Goal: Navigation & Orientation: Locate item on page

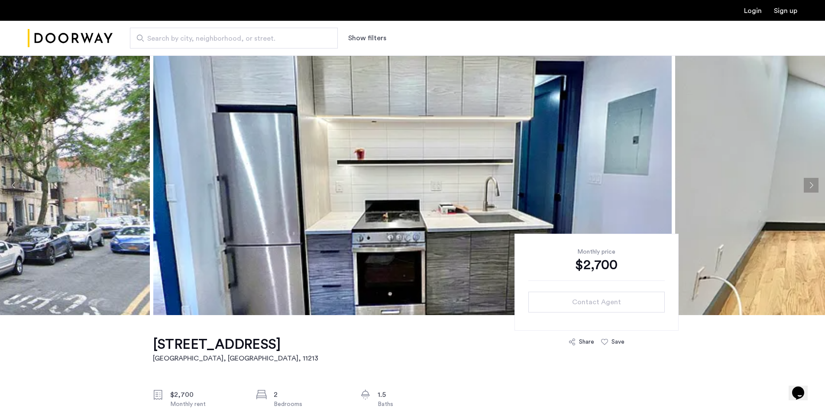
click at [808, 187] on button "Next apartment" at bounding box center [810, 185] width 15 height 15
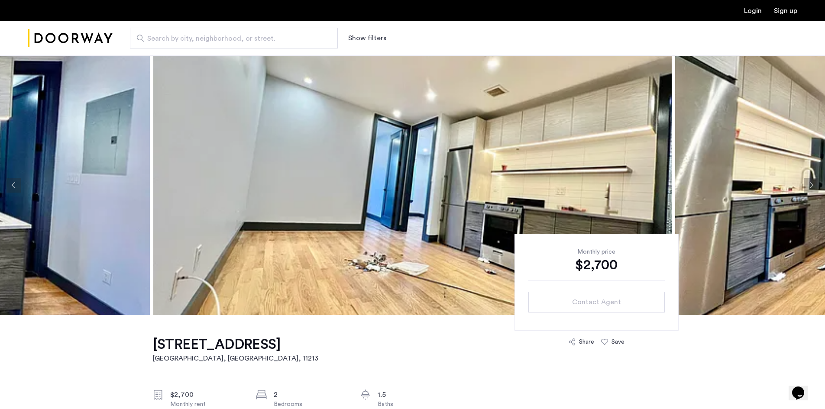
click at [808, 187] on button "Next apartment" at bounding box center [810, 185] width 15 height 15
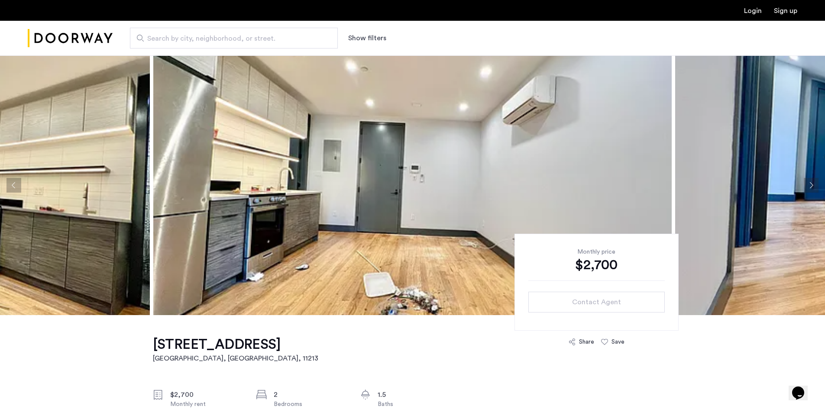
click at [808, 187] on button "Next apartment" at bounding box center [810, 185] width 15 height 15
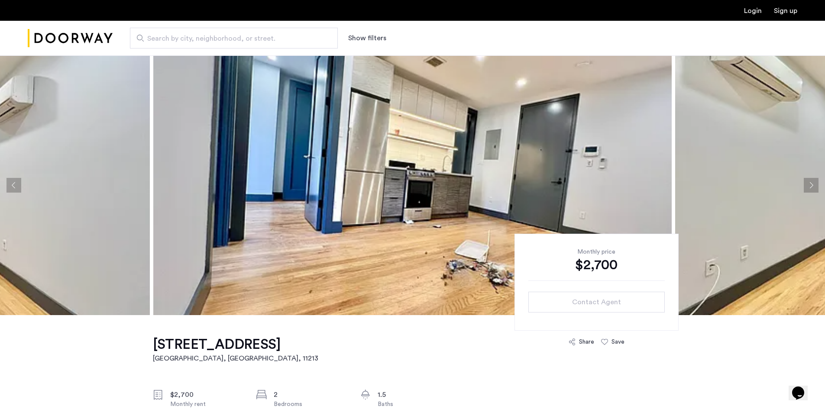
click at [808, 187] on button "Next apartment" at bounding box center [810, 185] width 15 height 15
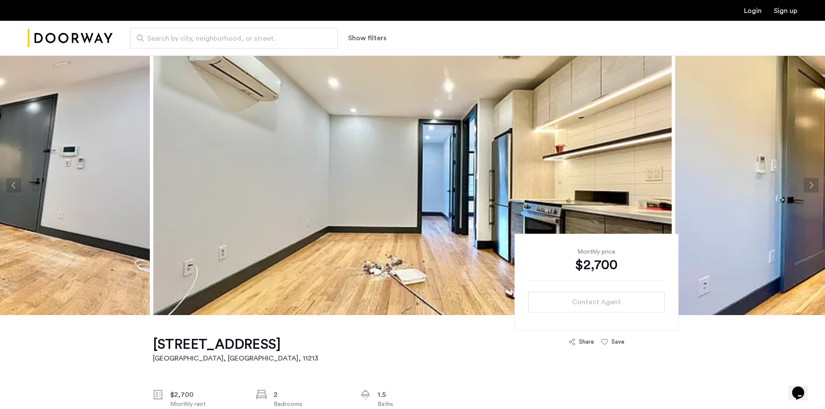
click at [808, 187] on button "Next apartment" at bounding box center [810, 185] width 15 height 15
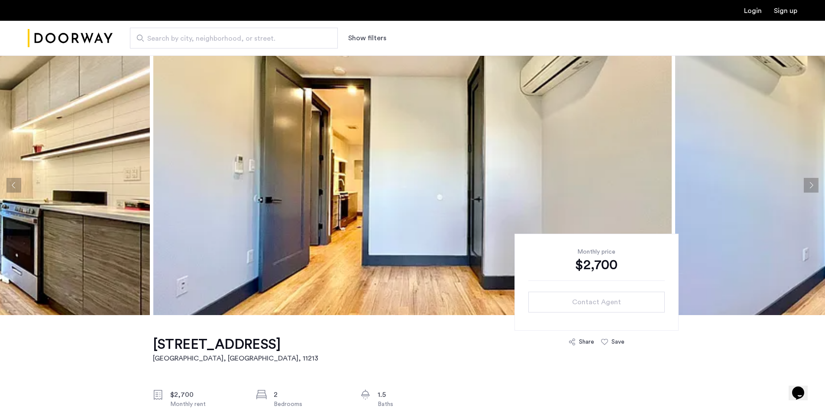
click at [808, 187] on button "Next apartment" at bounding box center [810, 185] width 15 height 15
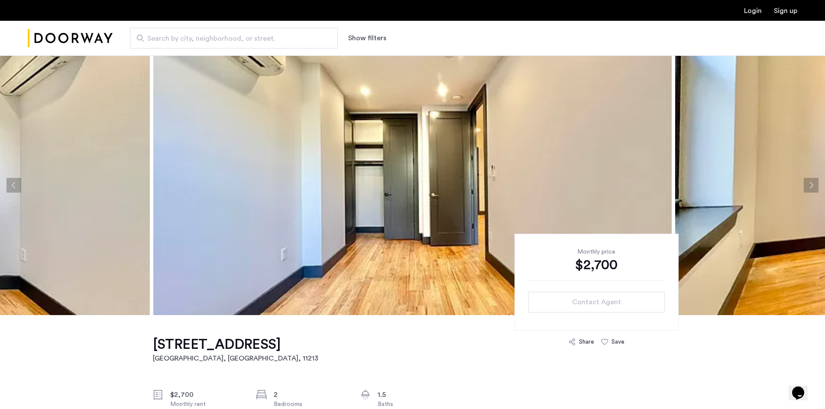
click at [808, 187] on button "Next apartment" at bounding box center [810, 185] width 15 height 15
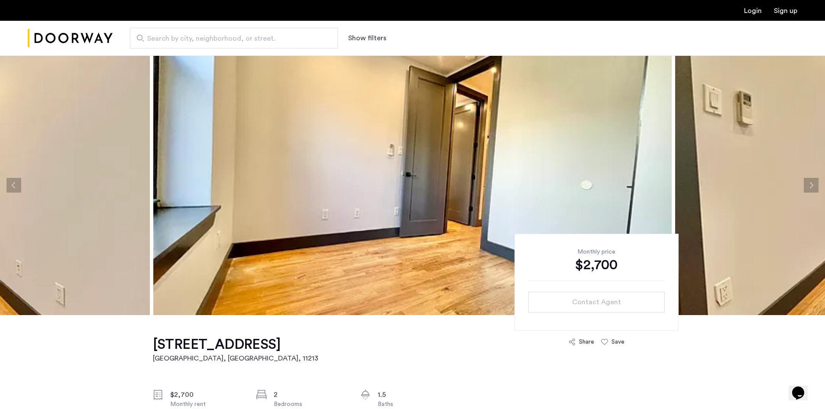
click at [808, 187] on button "Next apartment" at bounding box center [810, 185] width 15 height 15
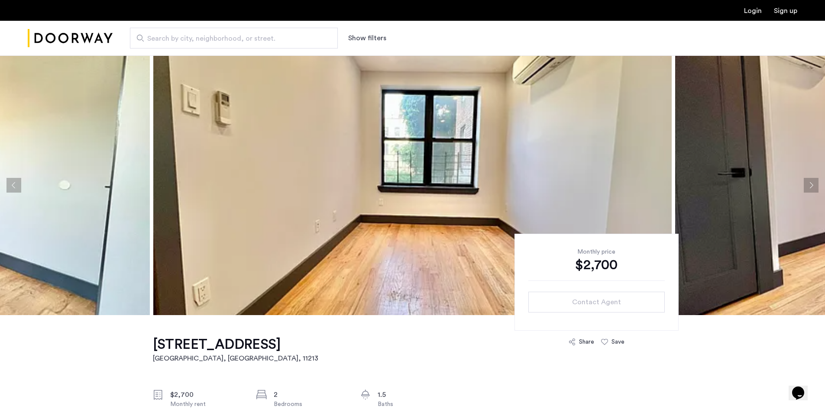
click at [808, 187] on button "Next apartment" at bounding box center [810, 185] width 15 height 15
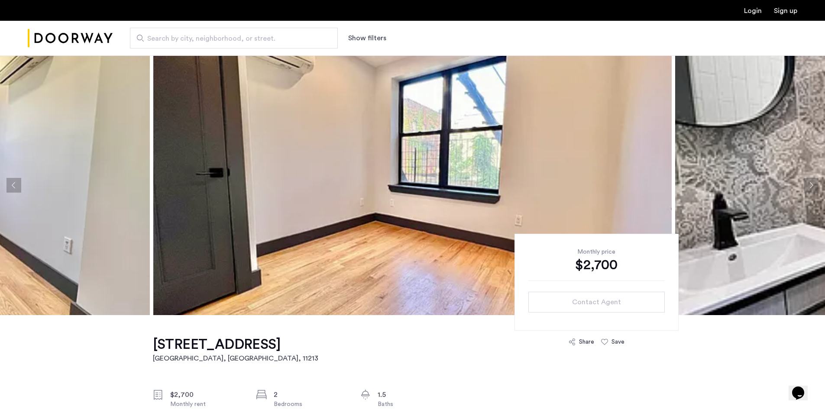
click at [808, 187] on button "Next apartment" at bounding box center [810, 185] width 15 height 15
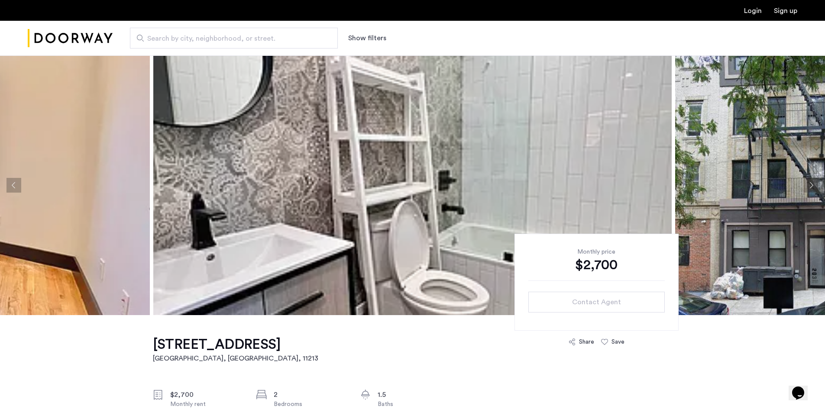
click at [808, 187] on button "Next apartment" at bounding box center [810, 185] width 15 height 15
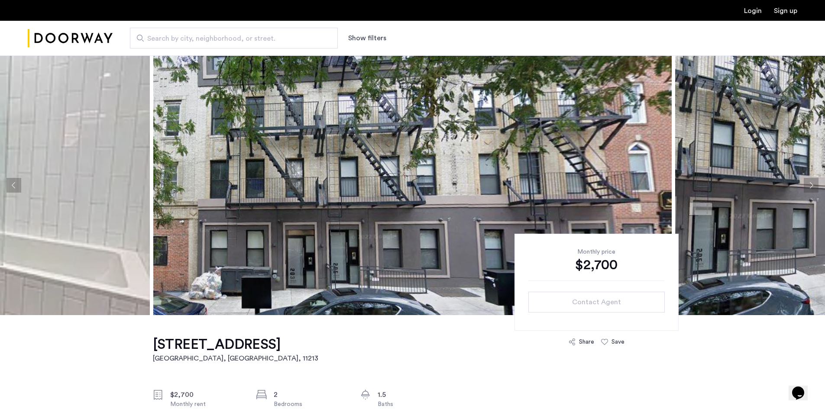
click at [808, 187] on button "Next apartment" at bounding box center [810, 185] width 15 height 15
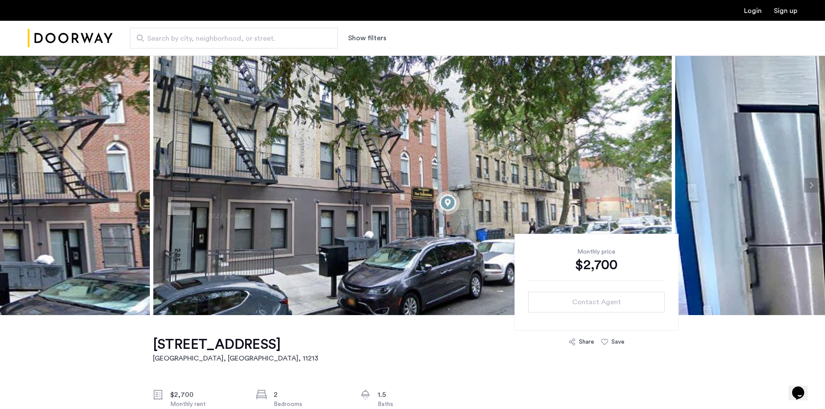
click at [808, 187] on button "Next apartment" at bounding box center [810, 185] width 15 height 15
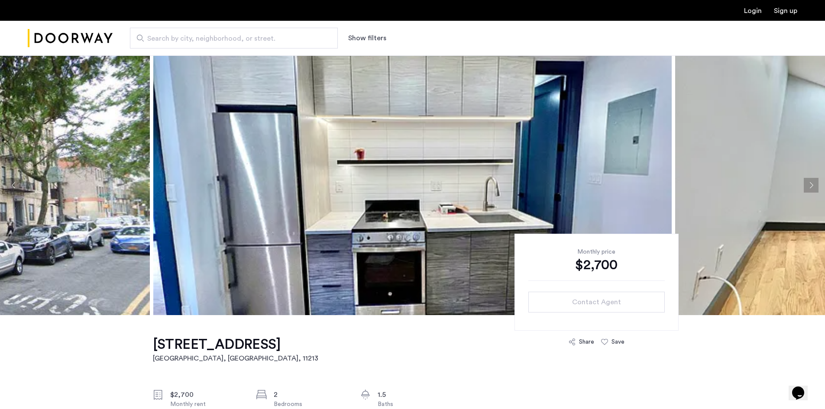
click at [808, 187] on button "Next apartment" at bounding box center [810, 185] width 15 height 15
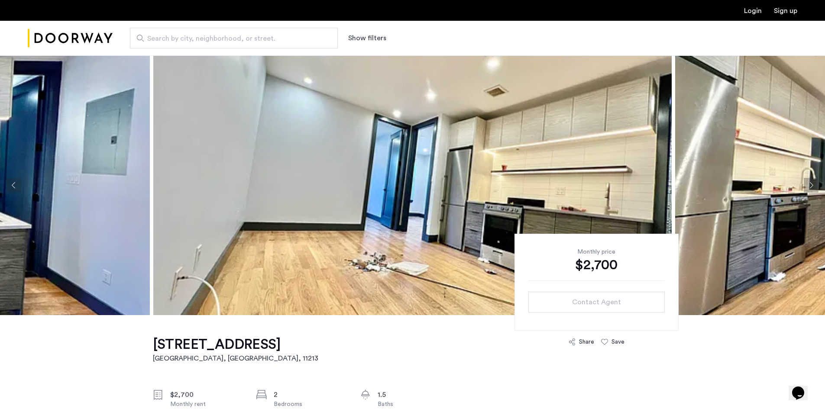
click at [808, 187] on button "Next apartment" at bounding box center [810, 185] width 15 height 15
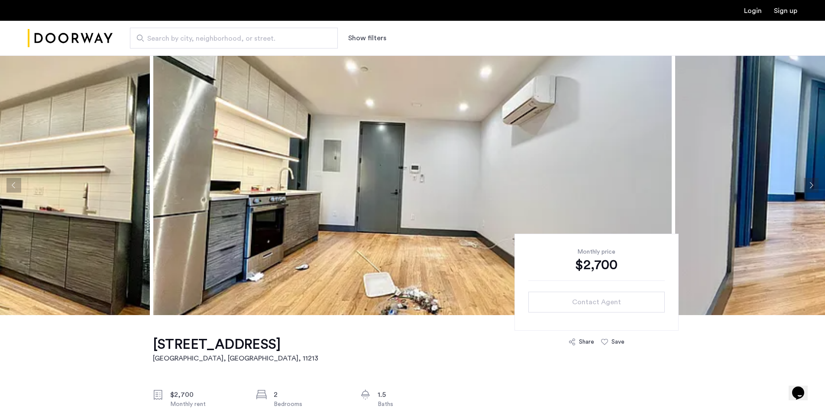
click at [808, 187] on button "Next apartment" at bounding box center [810, 185] width 15 height 15
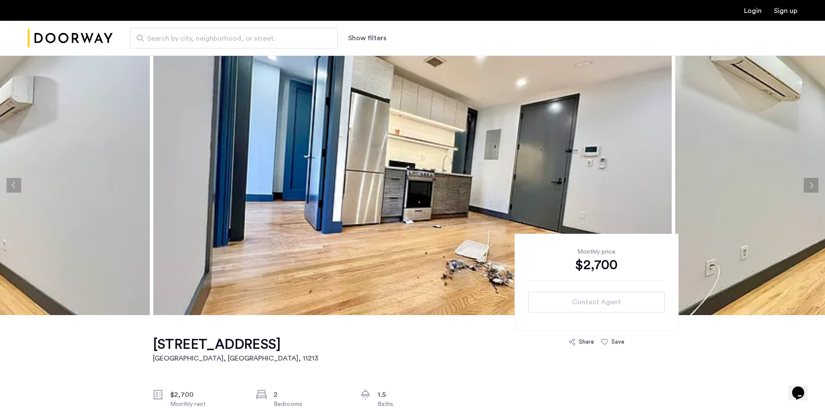
click at [808, 187] on button "Next apartment" at bounding box center [810, 185] width 15 height 15
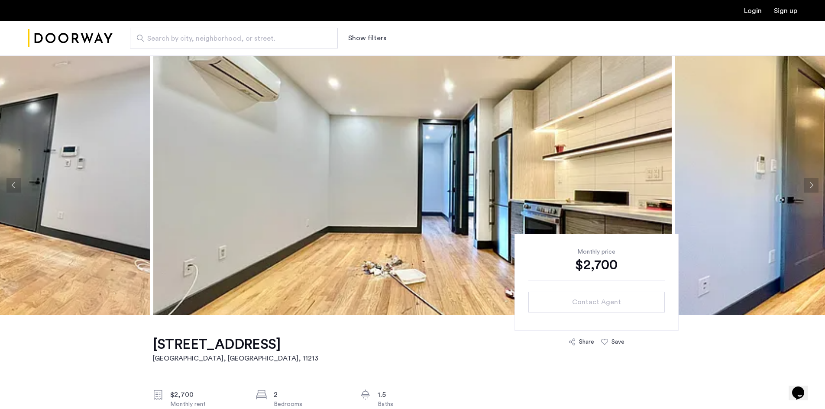
click at [808, 187] on button "Next apartment" at bounding box center [810, 185] width 15 height 15
